Goal: Task Accomplishment & Management: Complete application form

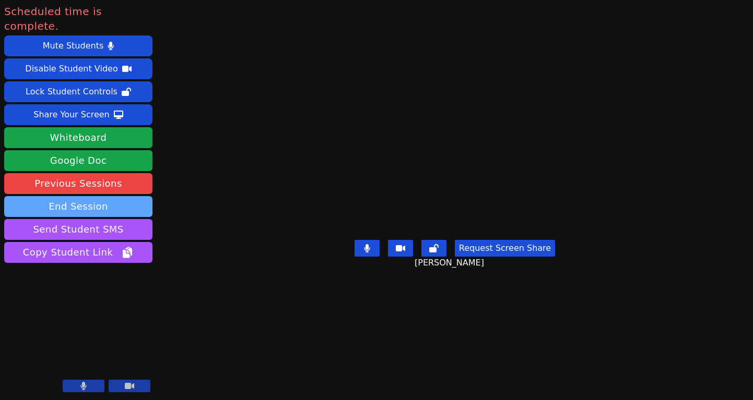
click at [117, 196] on button "End Session" at bounding box center [78, 206] width 148 height 21
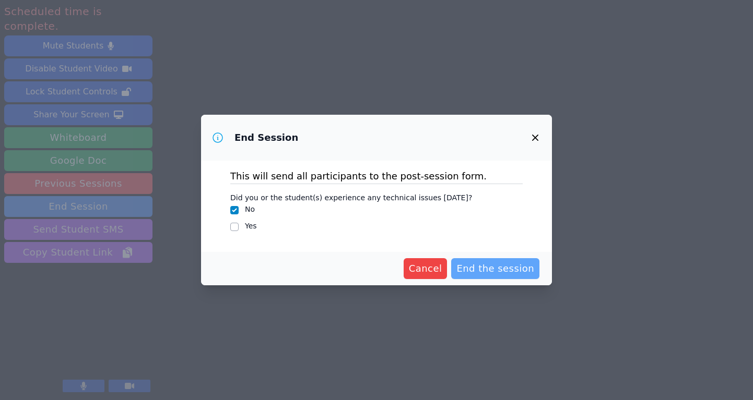
click at [490, 274] on span "End the session" at bounding box center [495, 269] width 78 height 15
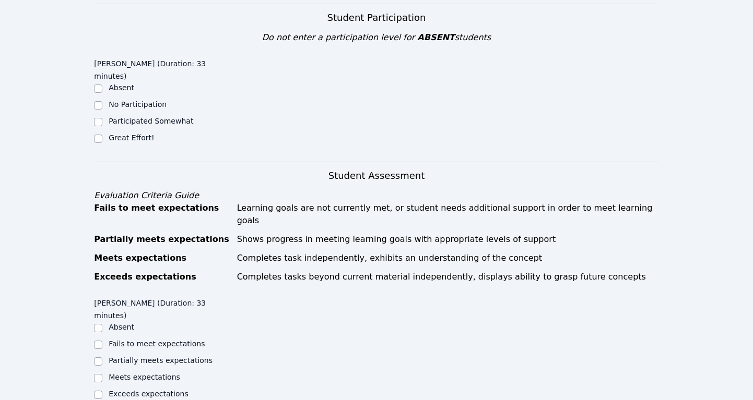
scroll to position [237, 0]
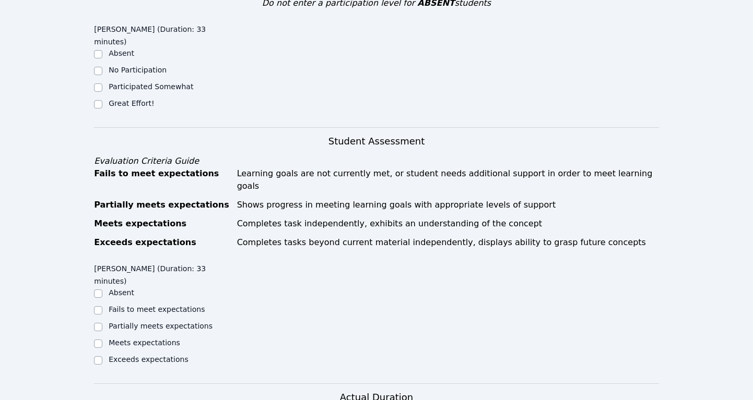
click at [122, 98] on div "Great Effort!" at bounding box center [164, 104] width 141 height 13
click at [100, 100] on input "Great Effort!" at bounding box center [98, 104] width 8 height 8
checkbox input "true"
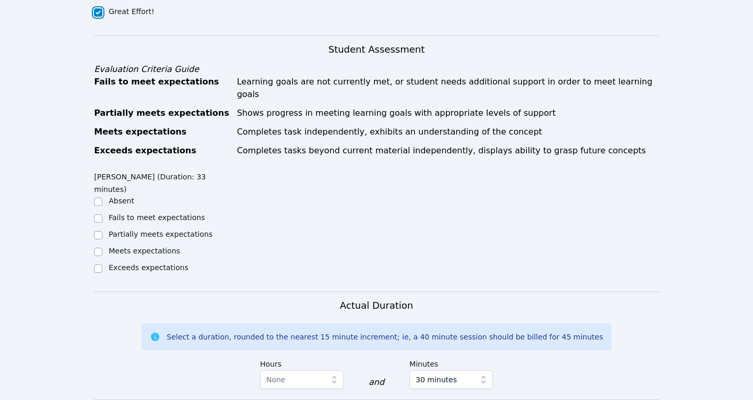
scroll to position [328, 0]
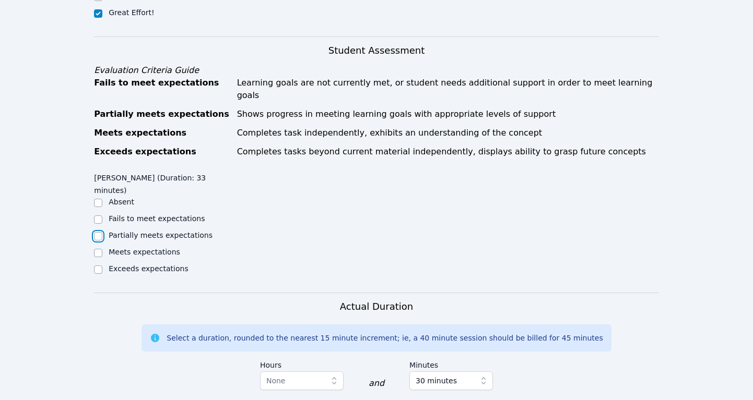
click at [100, 232] on input "Partially meets expectations" at bounding box center [98, 236] width 8 height 8
checkbox input "true"
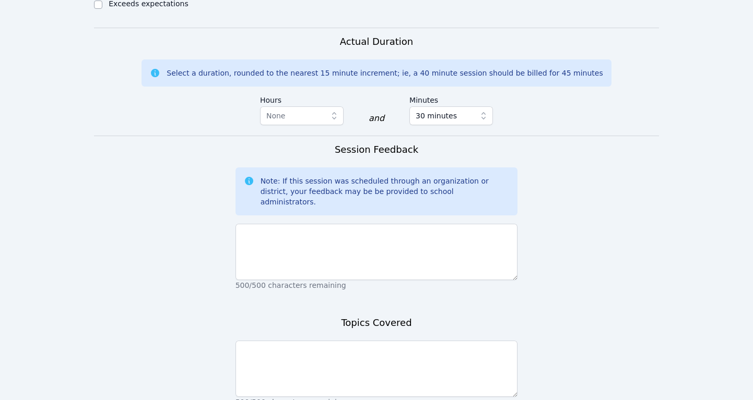
scroll to position [634, 0]
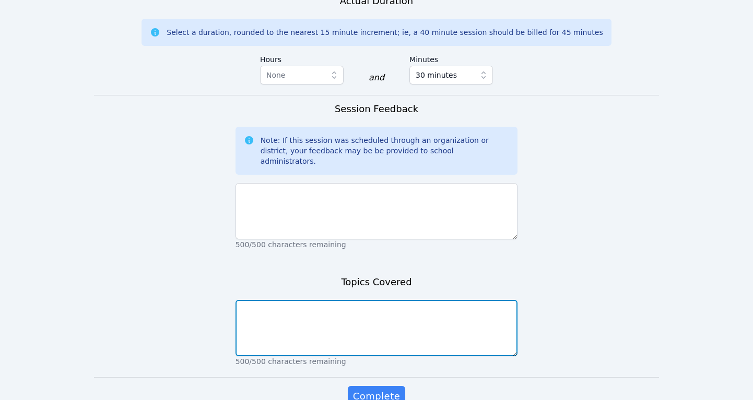
click at [267, 300] on textarea at bounding box center [376, 328] width 282 height 56
type textarea "Studied for vocabulary quiz"
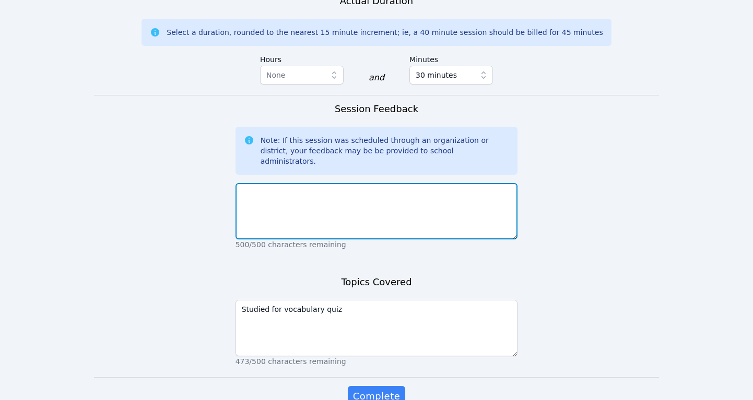
click at [275, 183] on textarea at bounding box center [376, 211] width 282 height 56
click at [240, 183] on textarea "Practiced words for vocab quiz [DATE]" at bounding box center [376, 211] width 282 height 56
click at [475, 183] on textarea "[PERSON_NAME] was on time and engaged the full time. We practiced words for voc…" at bounding box center [376, 211] width 282 height 56
click at [507, 183] on textarea "[PERSON_NAME] was on time and engaged the full time. We practiced words for his…" at bounding box center [376, 211] width 282 height 56
click at [328, 183] on textarea "[PERSON_NAME] was on time and engaged the full time. We practiced words for his…" at bounding box center [376, 211] width 282 height 56
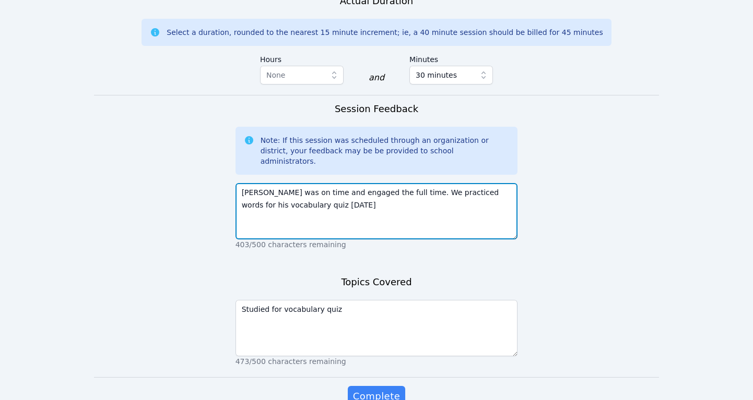
click at [442, 183] on textarea "[PERSON_NAME] was on time and engaged the full time. We practiced words for his…" at bounding box center [376, 211] width 282 height 56
click at [380, 183] on textarea "[PERSON_NAME] was on time and engaged the full time. We practiced and studied w…" at bounding box center [376, 211] width 282 height 56
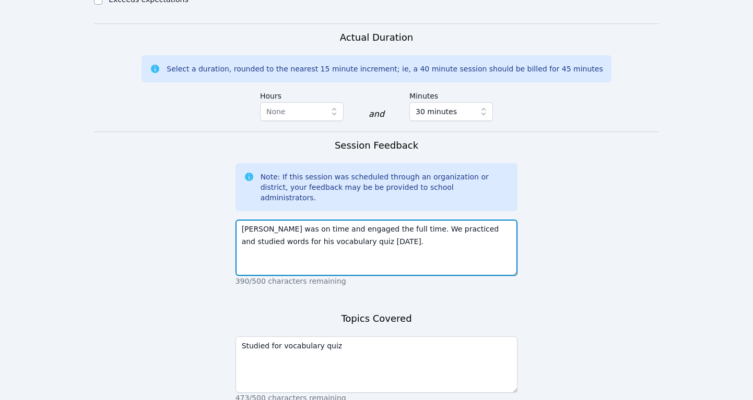
scroll to position [598, 0]
click at [367, 219] on textarea "[PERSON_NAME] was on time and engaged the full time. We practiced and studied w…" at bounding box center [376, 247] width 282 height 56
click at [361, 219] on textarea "[PERSON_NAME] was on time and engaged the full time. We practiced and studied w…" at bounding box center [376, 247] width 282 height 56
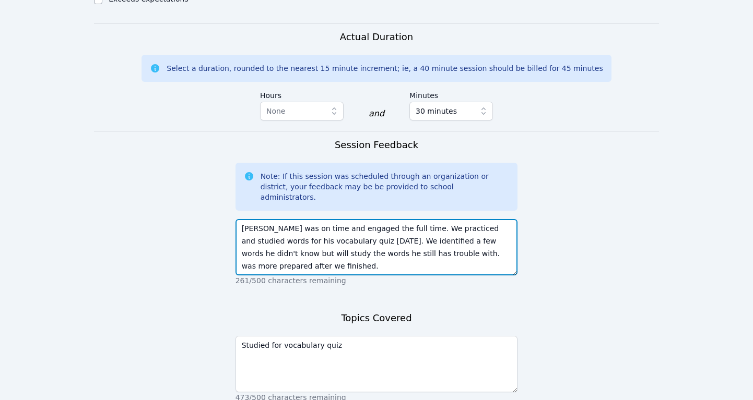
click at [250, 219] on textarea "[PERSON_NAME] was on time and engaged the full time. We practiced and studied w…" at bounding box center [376, 247] width 282 height 56
drag, startPoint x: 390, startPoint y: 207, endPoint x: 288, endPoint y: 211, distance: 101.9
click at [288, 219] on textarea "[PERSON_NAME] was on time and engaged the full time. We practiced and studied w…" at bounding box center [376, 247] width 282 height 56
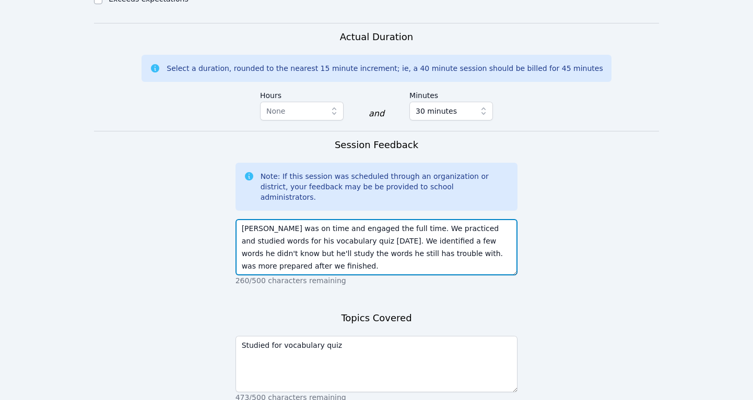
drag, startPoint x: 391, startPoint y: 207, endPoint x: 292, endPoint y: 206, distance: 98.7
click at [292, 219] on textarea "[PERSON_NAME] was on time and engaged the full time. We practiced and studied w…" at bounding box center [376, 247] width 282 height 56
click at [501, 219] on textarea "[PERSON_NAME] was on time and engaged the full time. We practiced and studied w…" at bounding box center [376, 247] width 282 height 56
click at [273, 219] on textarea "[PERSON_NAME] was on time and engaged the full time. We practiced and studied w…" at bounding box center [376, 247] width 282 height 56
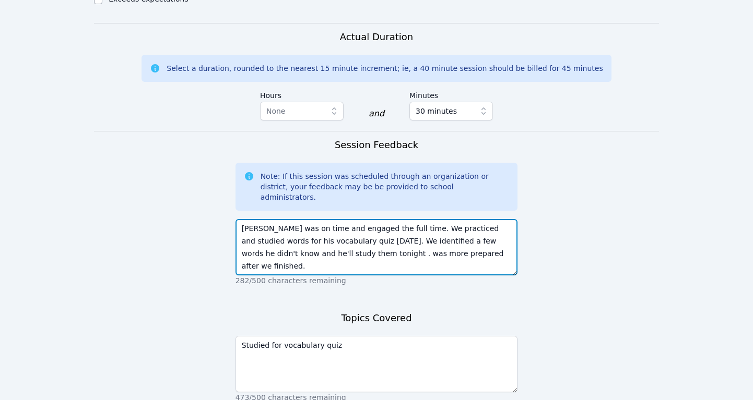
click at [273, 219] on textarea "[PERSON_NAME] was on time and engaged the full time. We practiced and studied w…" at bounding box center [376, 247] width 282 height 56
click at [316, 219] on textarea "[PERSON_NAME] was on time and engaged the full time. We practiced and studied w…" at bounding box center [376, 247] width 282 height 56
click at [325, 219] on textarea "[PERSON_NAME] was on time and engaged the full time. We practiced and studied w…" at bounding box center [376, 247] width 282 height 56
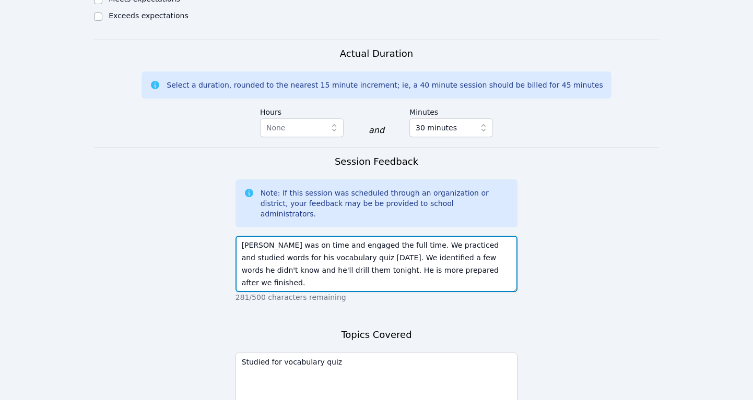
click at [391, 236] on textarea "[PERSON_NAME] was on time and engaged the full time. We practiced and studied w…" at bounding box center [376, 264] width 282 height 56
drag, startPoint x: 461, startPoint y: 225, endPoint x: 406, endPoint y: 221, distance: 55.4
click at [406, 236] on textarea "[PERSON_NAME] was on time and engaged the full time. We practiced and studied w…" at bounding box center [376, 264] width 282 height 56
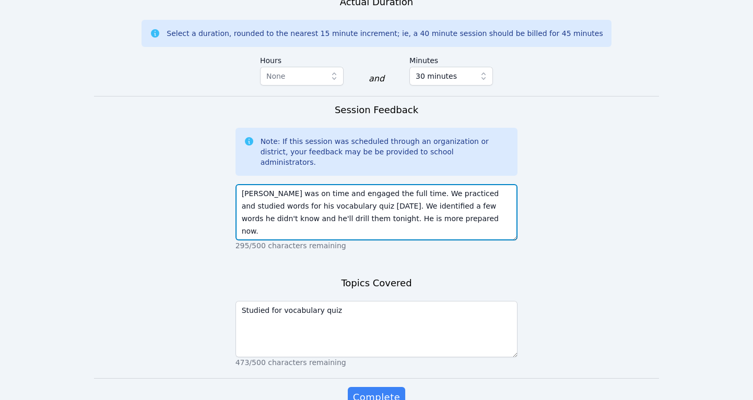
scroll to position [643, 0]
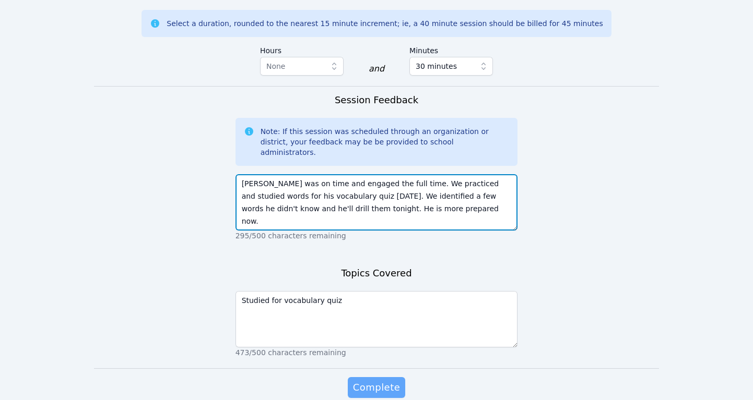
type textarea "[PERSON_NAME] was on time and engaged the full time. We practiced and studied w…"
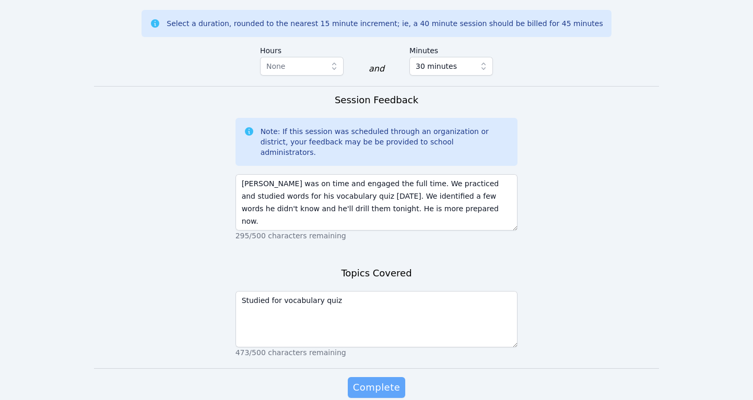
click at [384, 381] on span "Complete" at bounding box center [376, 388] width 47 height 15
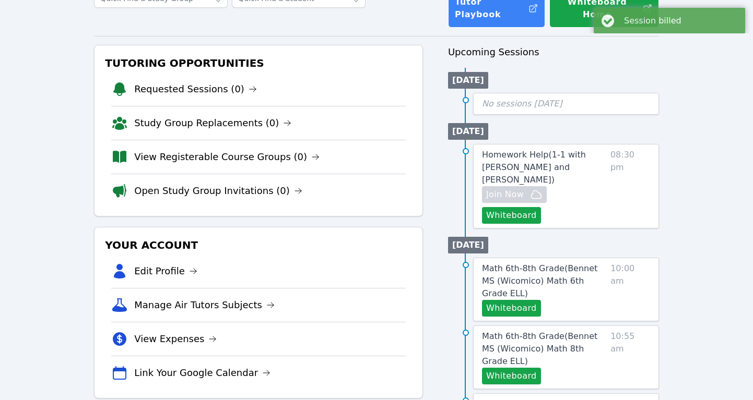
scroll to position [84, 0]
